Goal: Check status: Check status

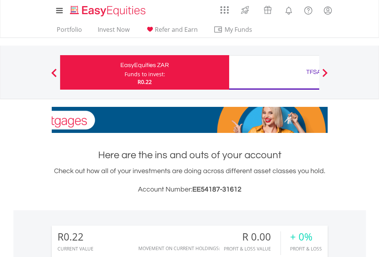
scroll to position [73, 120]
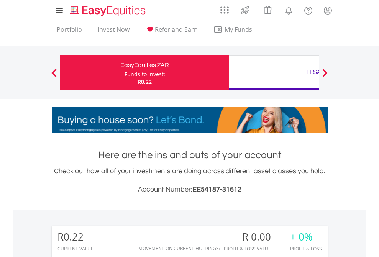
click at [124, 72] on div "Funds to invest:" at bounding box center [144, 74] width 41 height 8
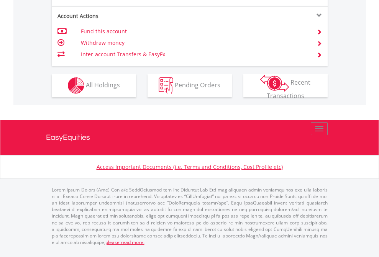
scroll to position [716, 0]
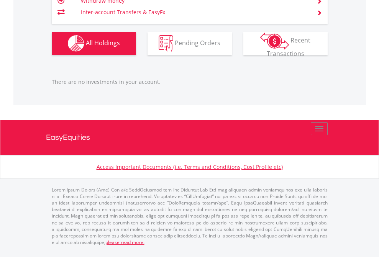
scroll to position [73, 120]
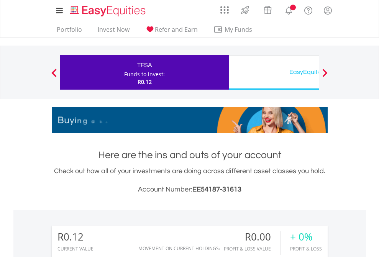
scroll to position [73, 120]
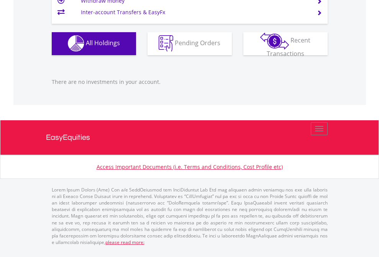
scroll to position [758, 0]
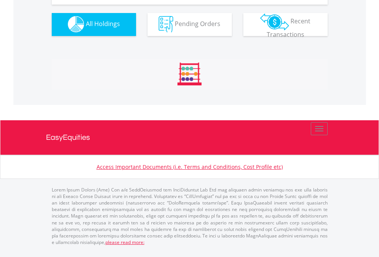
scroll to position [758, 0]
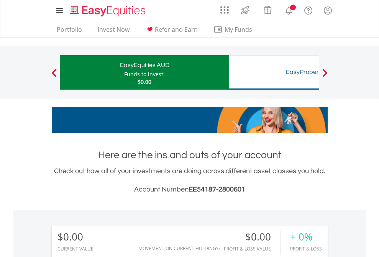
scroll to position [73, 120]
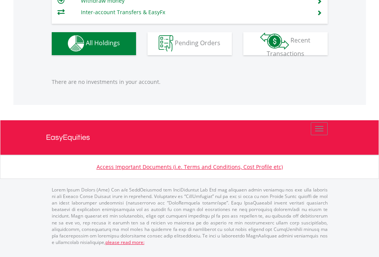
scroll to position [758, 0]
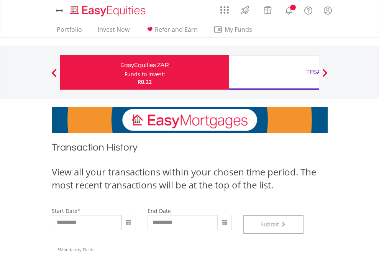
scroll to position [310, 0]
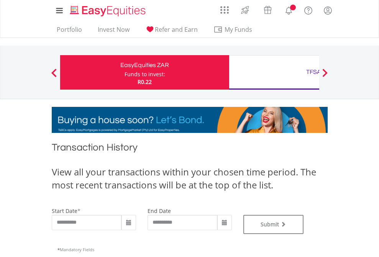
click at [274, 72] on div "TFSA" at bounding box center [314, 72] width 160 height 11
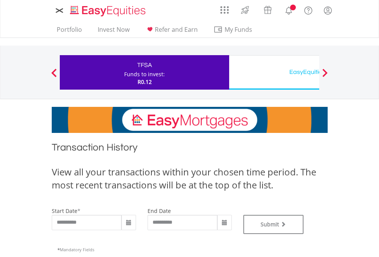
type input "**********"
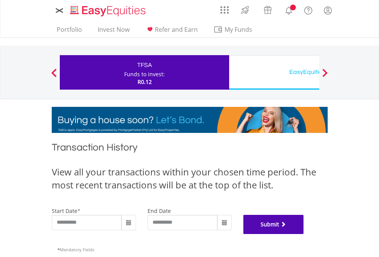
click at [304, 234] on button "Submit" at bounding box center [273, 224] width 60 height 19
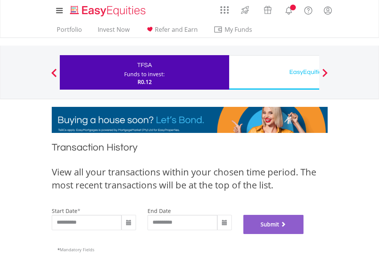
scroll to position [310, 0]
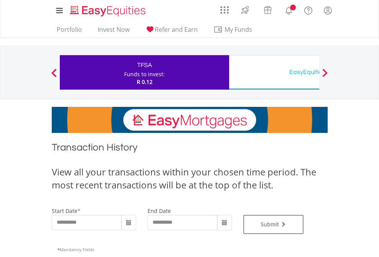
click at [274, 72] on div "EasyEquities USD" at bounding box center [314, 72] width 160 height 11
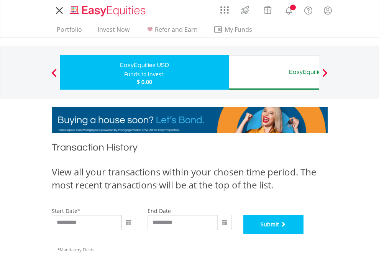
click at [304, 234] on button "Submit" at bounding box center [273, 224] width 60 height 19
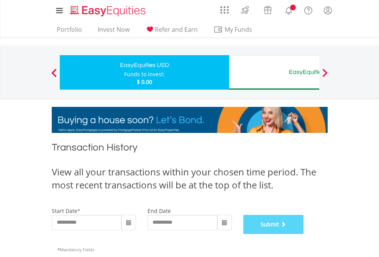
scroll to position [310, 0]
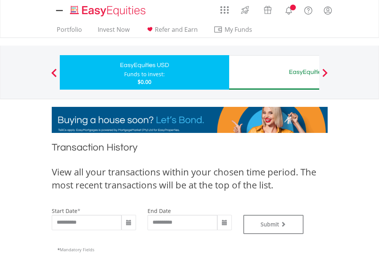
click at [274, 72] on div "EasyEquities AUD" at bounding box center [314, 72] width 160 height 11
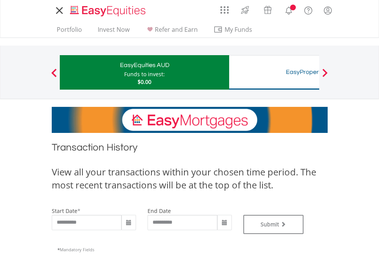
type input "**********"
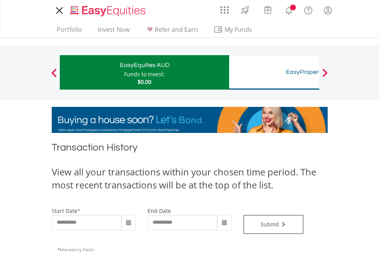
type input "**********"
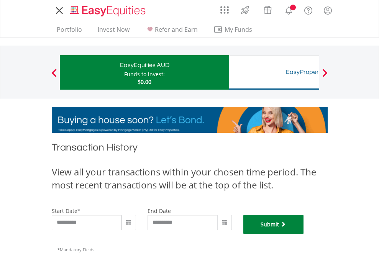
click at [304, 234] on button "Submit" at bounding box center [273, 224] width 60 height 19
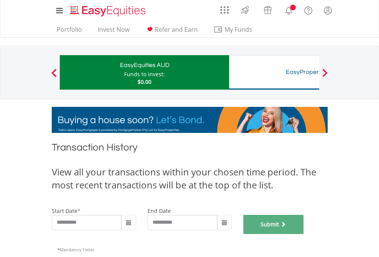
scroll to position [310, 0]
